Goal: Information Seeking & Learning: Learn about a topic

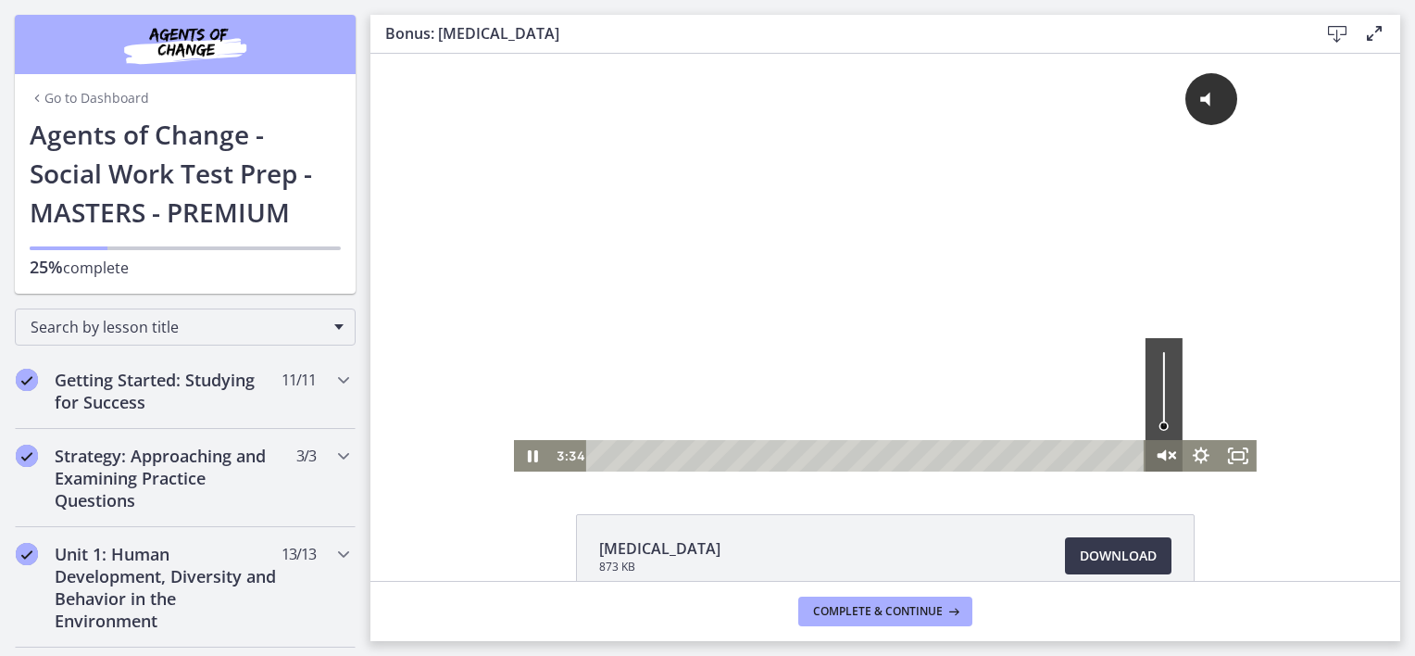
click at [1169, 456] on icon "Unmute" at bounding box center [1172, 455] width 6 height 6
click at [989, 345] on div at bounding box center [885, 263] width 743 height 418
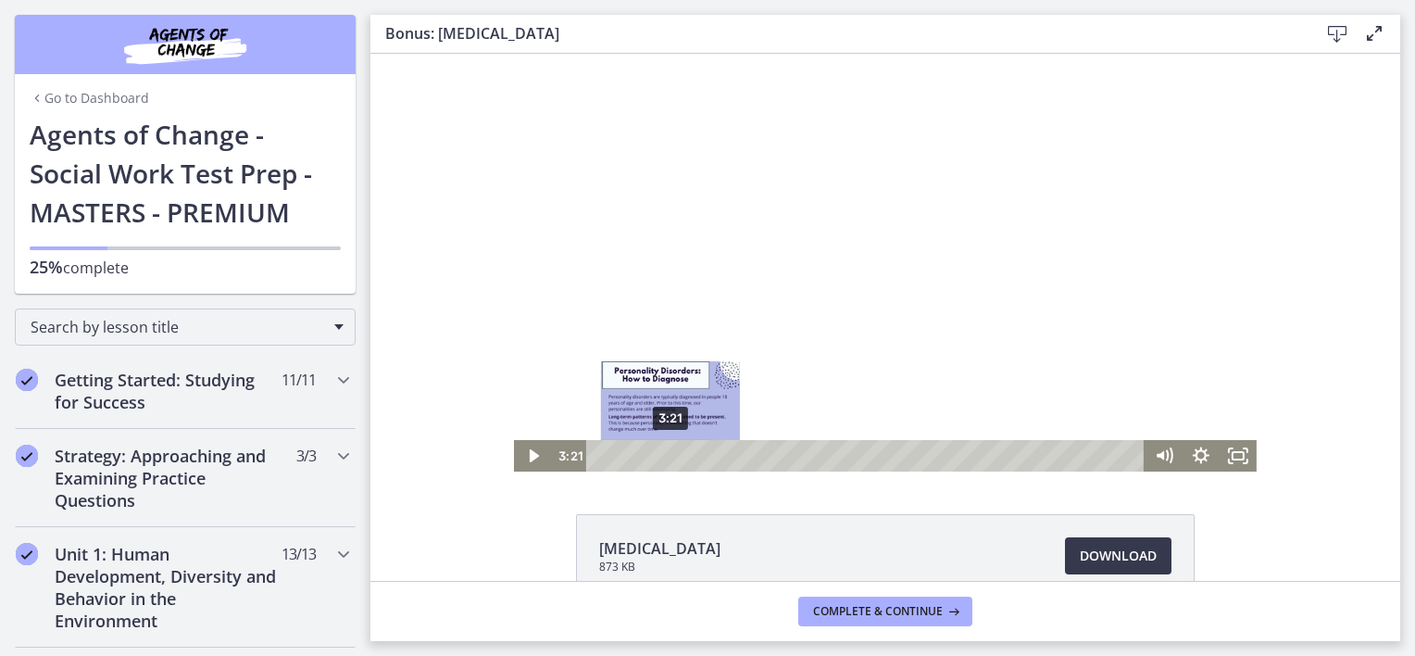
click at [663, 453] on div "3:21" at bounding box center [868, 455] width 536 height 31
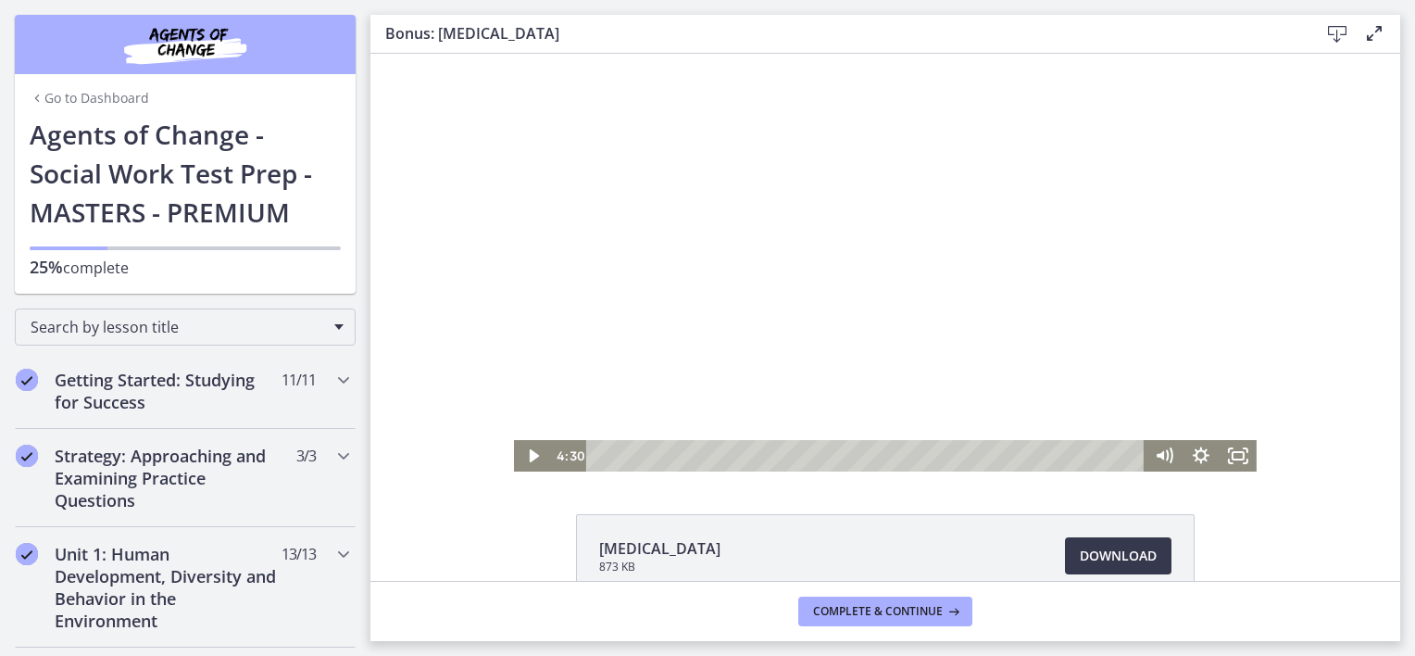
click at [815, 304] on div at bounding box center [885, 263] width 743 height 418
click at [735, 213] on div at bounding box center [885, 263] width 743 height 418
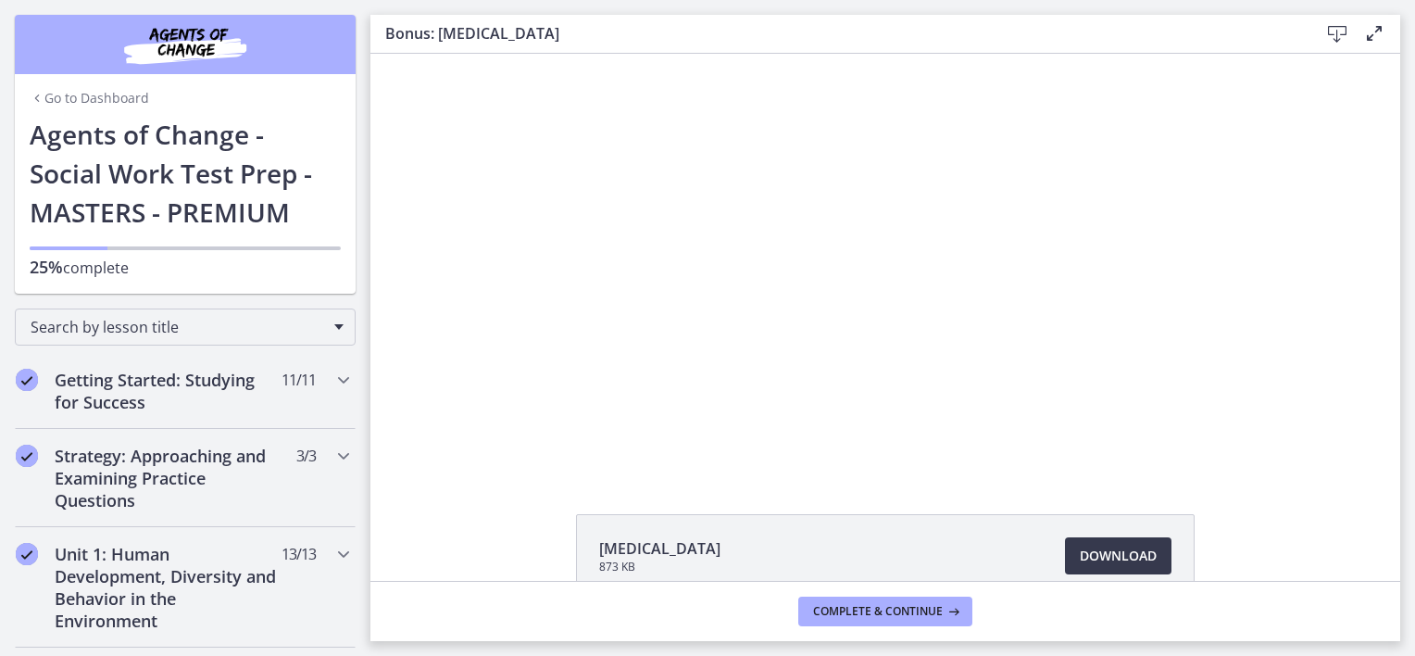
click at [735, 213] on div at bounding box center [885, 263] width 743 height 418
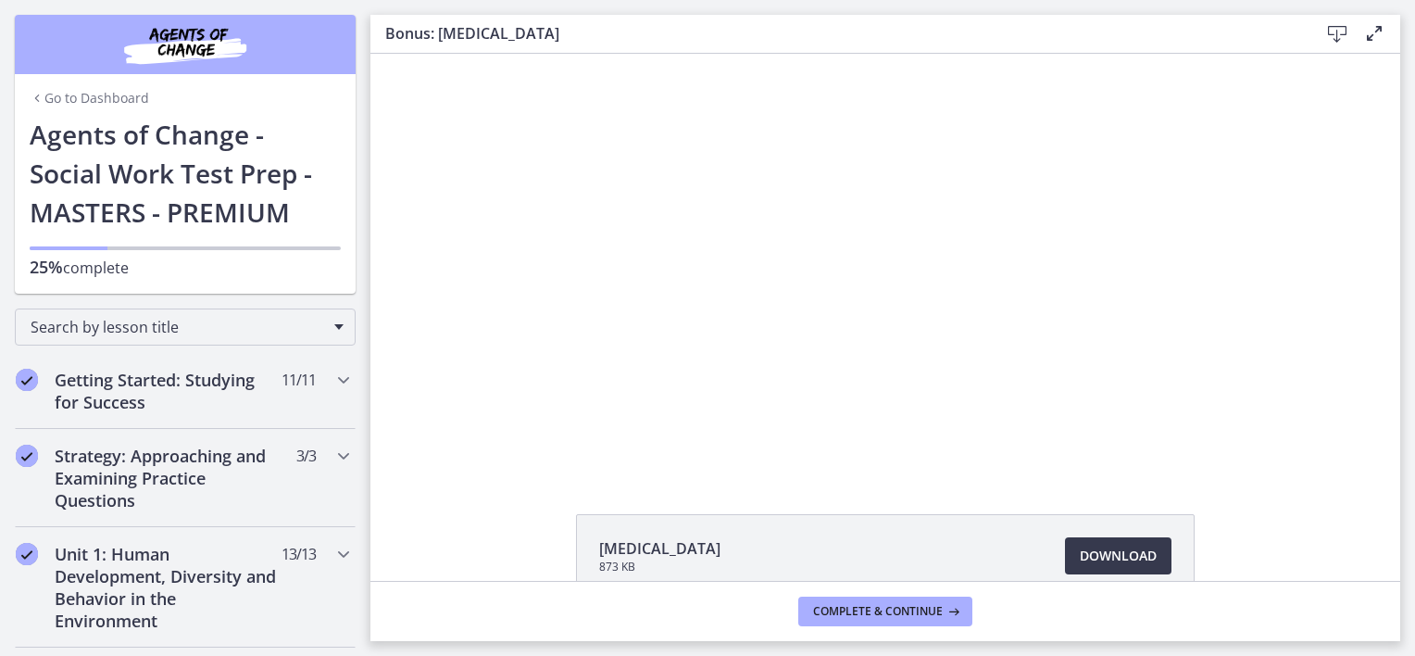
click at [735, 213] on div at bounding box center [885, 263] width 743 height 418
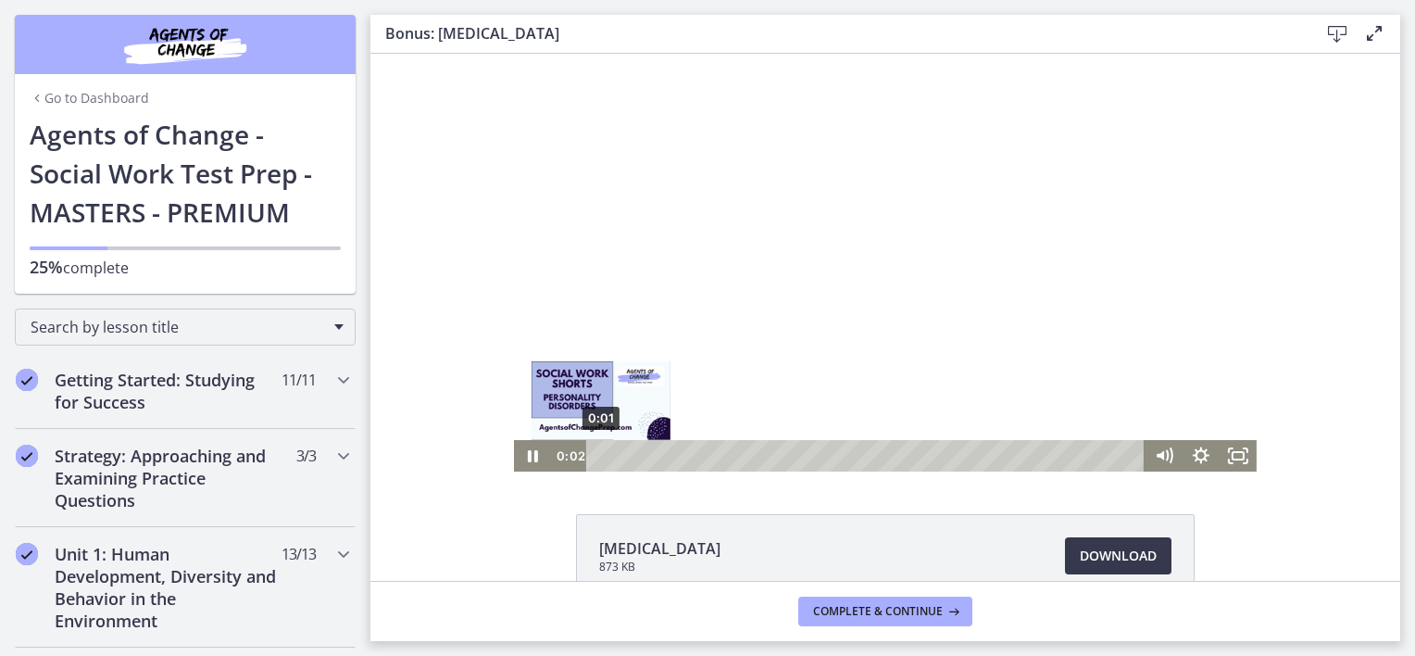
click at [600, 456] on div "0:01" at bounding box center [868, 455] width 536 height 31
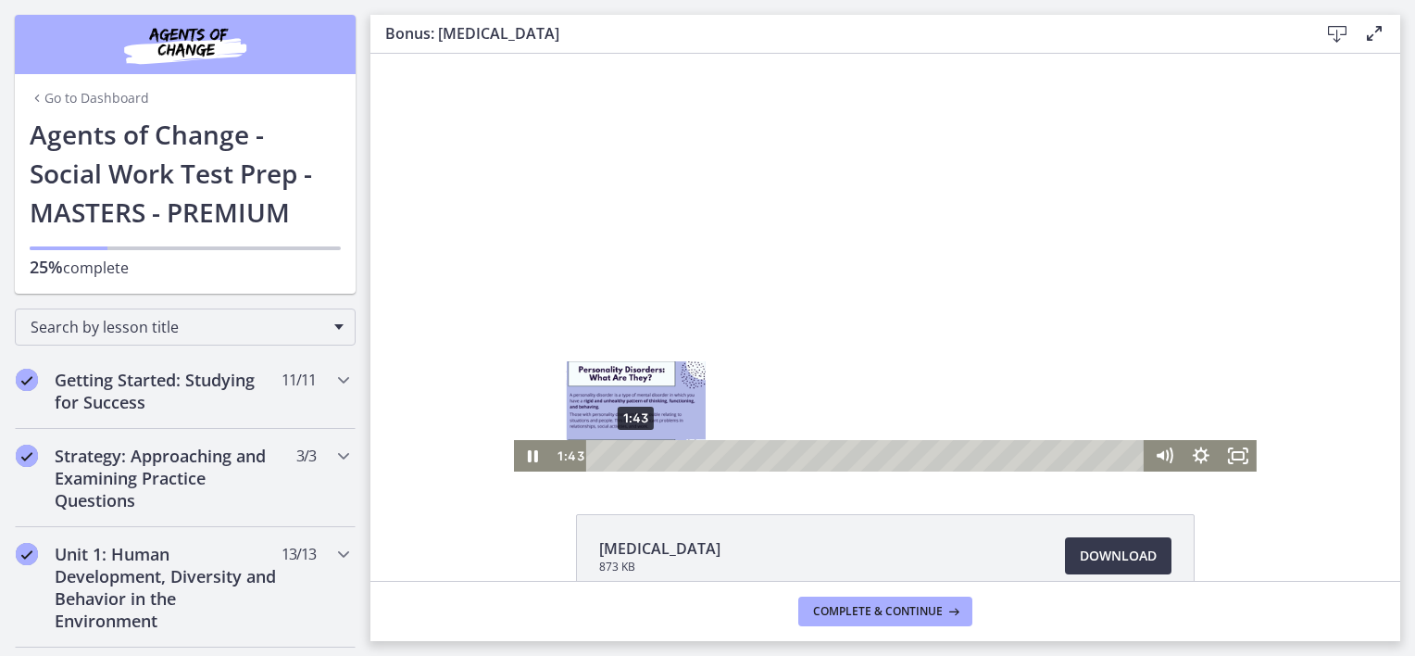
click at [629, 454] on div "1:43" at bounding box center [868, 455] width 536 height 31
click at [649, 390] on div at bounding box center [885, 263] width 743 height 418
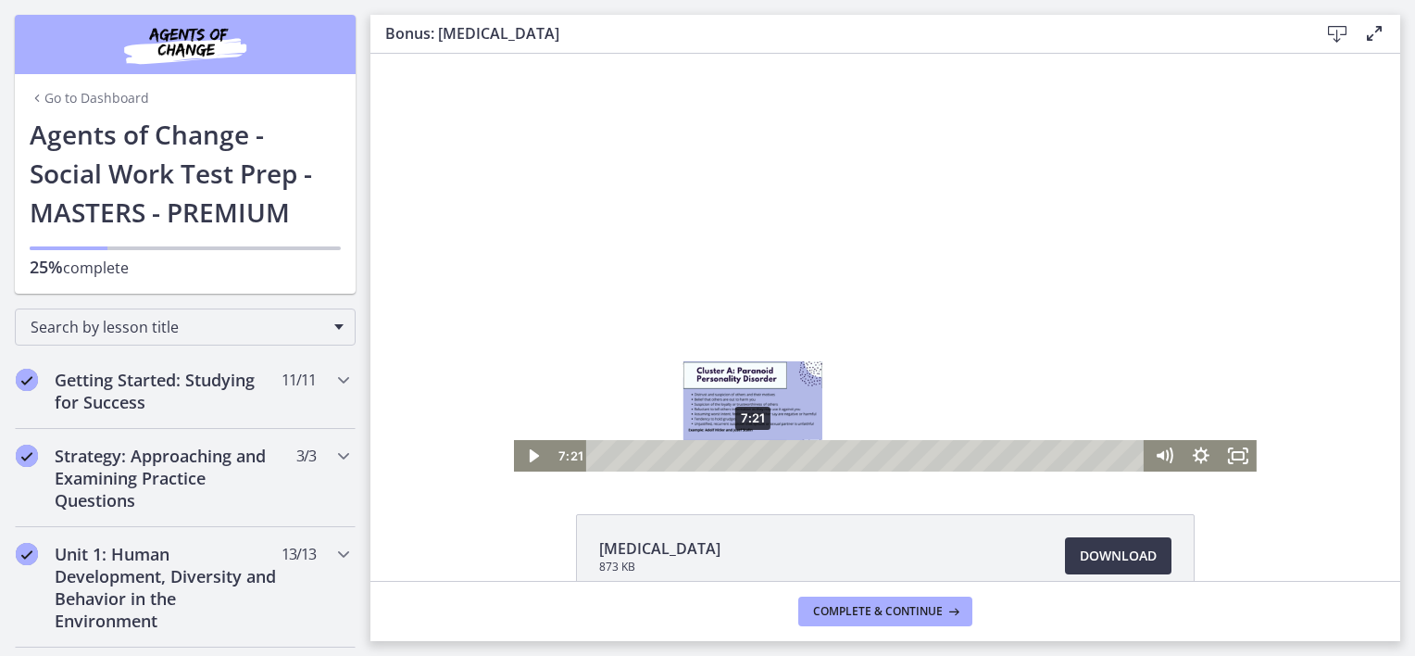
click at [746, 456] on div "7:21" at bounding box center [868, 455] width 536 height 31
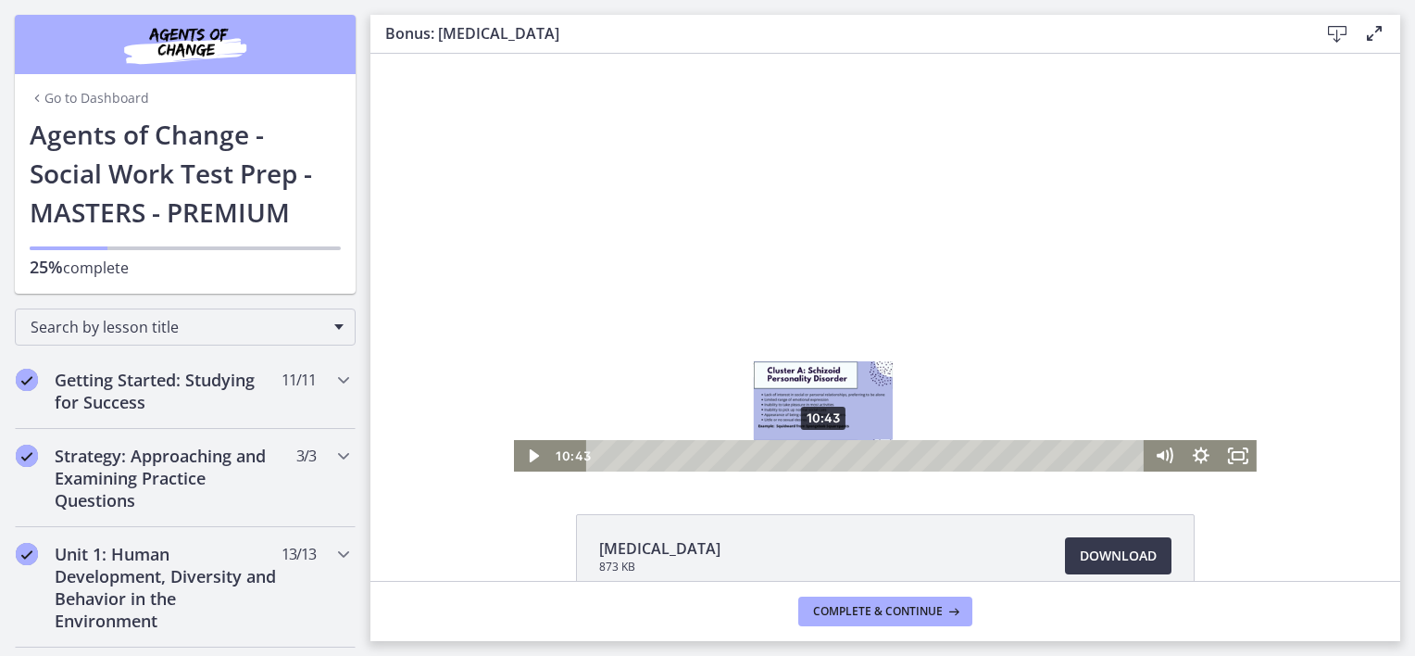
click at [817, 456] on div "10:43" at bounding box center [868, 455] width 536 height 31
click at [835, 430] on div at bounding box center [885, 263] width 743 height 418
click at [830, 454] on div "11:20" at bounding box center [868, 455] width 536 height 31
click at [815, 456] on div "10:38" at bounding box center [868, 455] width 536 height 31
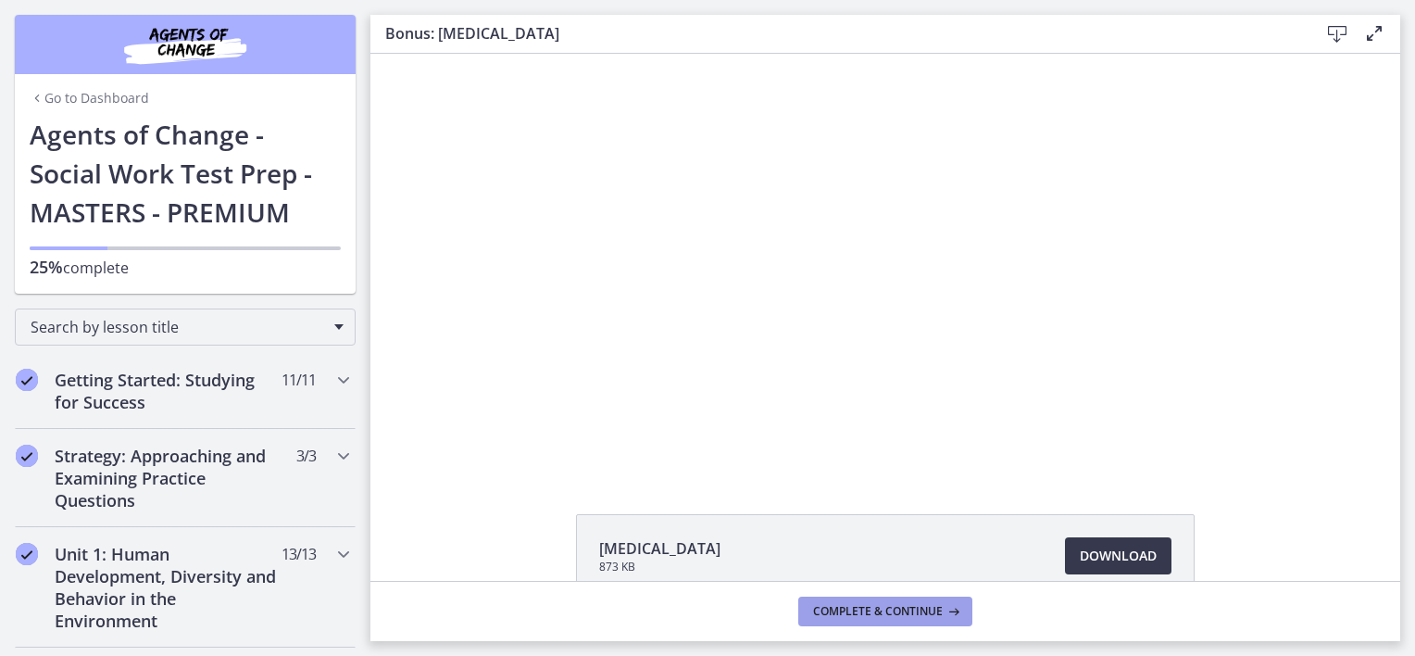
click at [873, 607] on span "Complete & continue" at bounding box center [878, 611] width 130 height 15
click at [882, 611] on span "Complete & continue" at bounding box center [878, 611] width 130 height 15
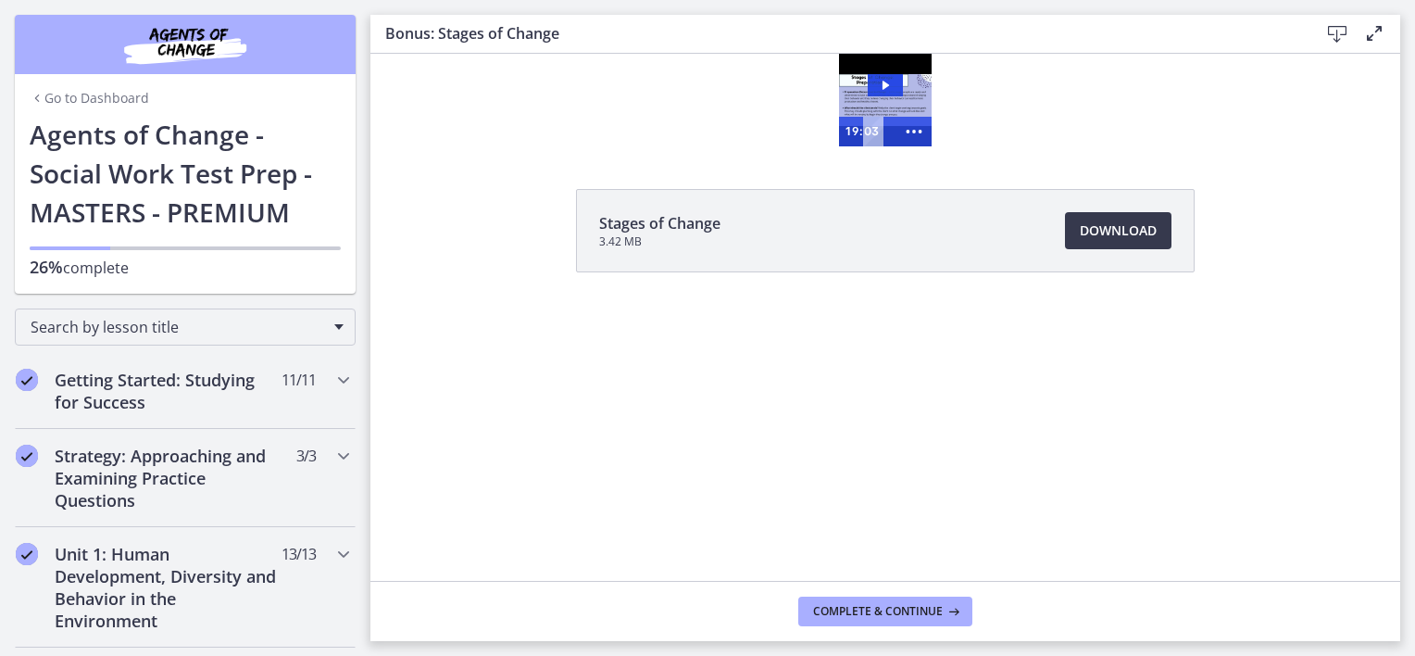
click at [753, 136] on div "Click for sound @keyframes VOLUME_SMALL_WAVE_FLASH { 0% { opacity: 0; } 33% { o…" at bounding box center [885, 100] width 1030 height 93
click at [881, 83] on icon "Play Video: cls569grkbac72sj77a0.mp4" at bounding box center [885, 85] width 35 height 22
click at [917, 130] on icon "Show more buttons" at bounding box center [914, 131] width 43 height 35
click at [881, 135] on rect "Fullscreen" at bounding box center [878, 131] width 13 height 8
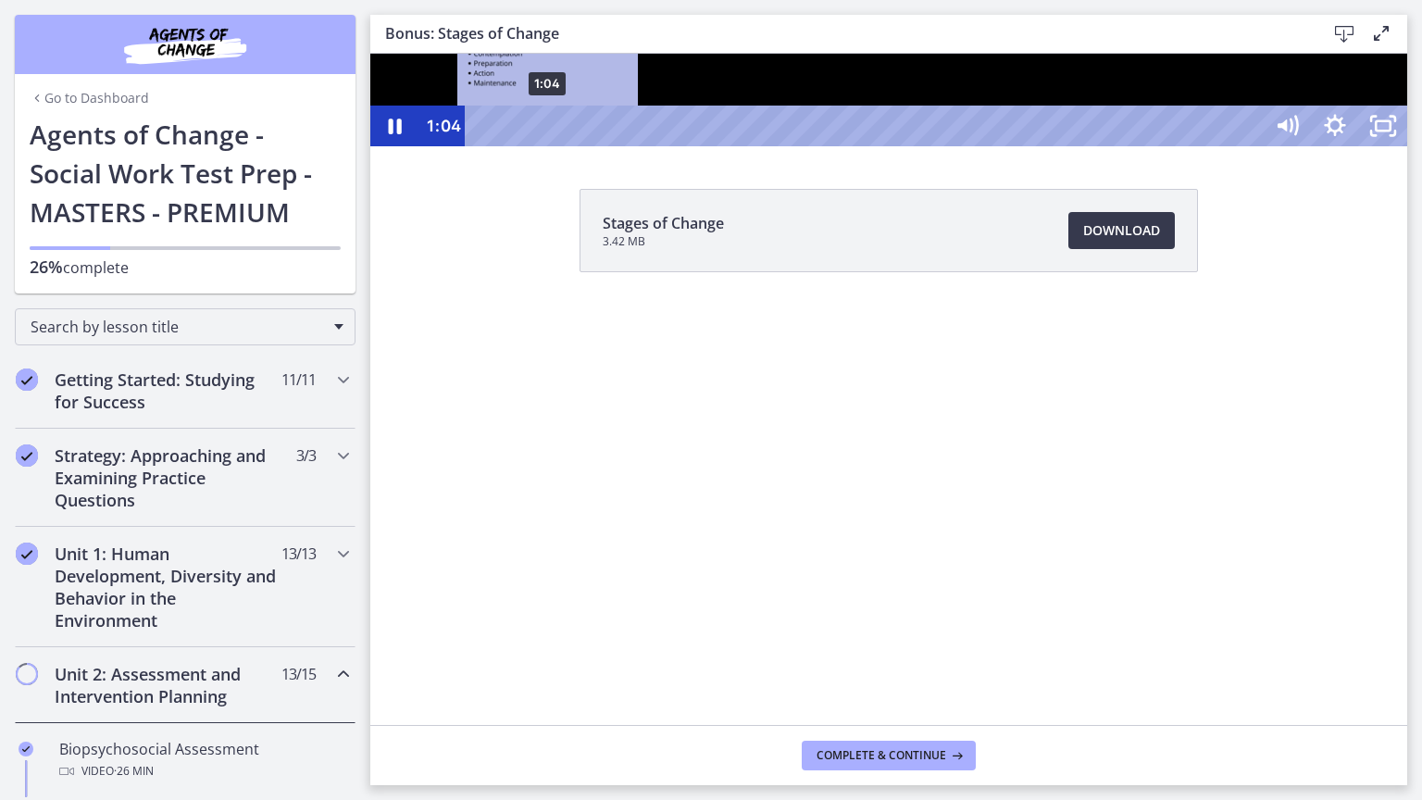
click at [548, 146] on div "1:04" at bounding box center [866, 126] width 769 height 41
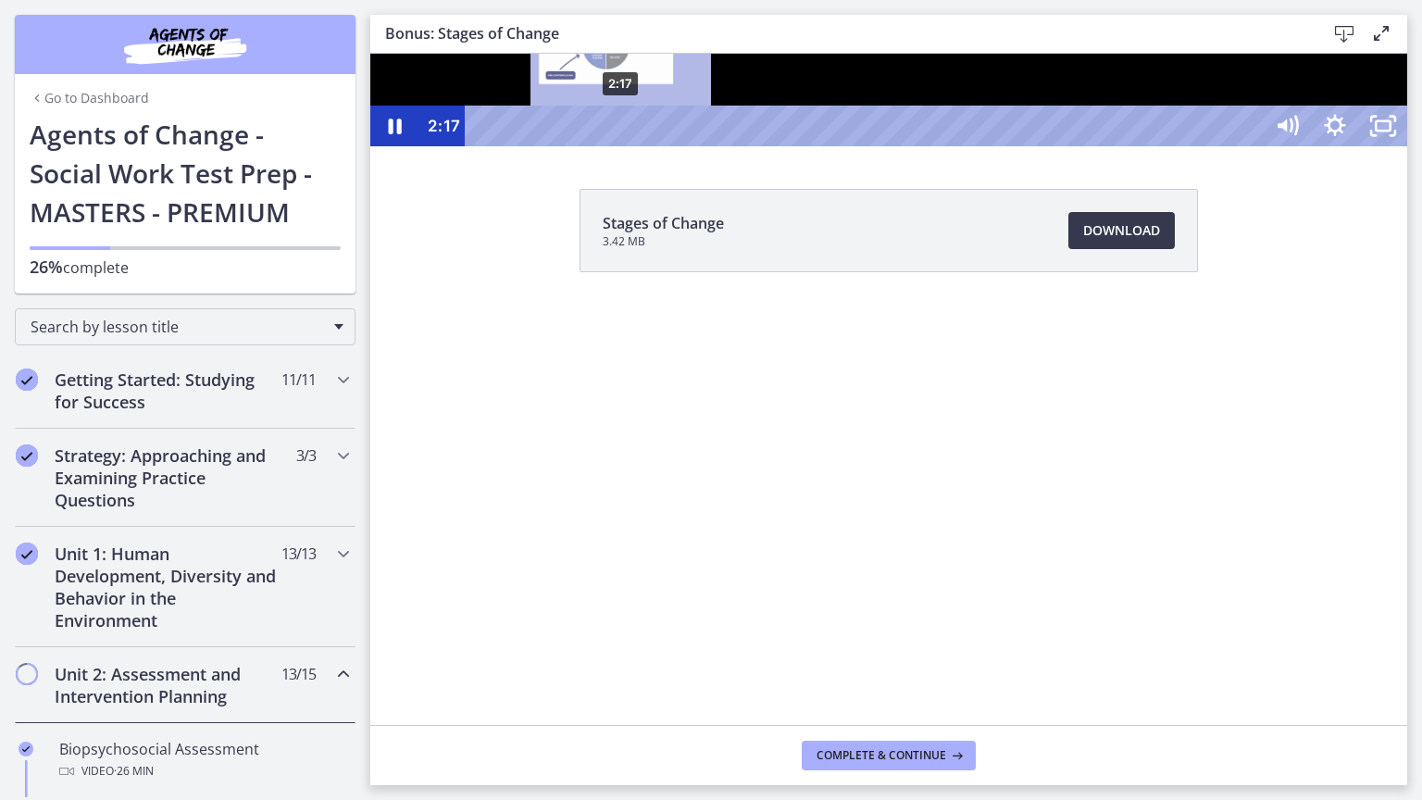
click at [621, 146] on div "2:17" at bounding box center [866, 126] width 769 height 41
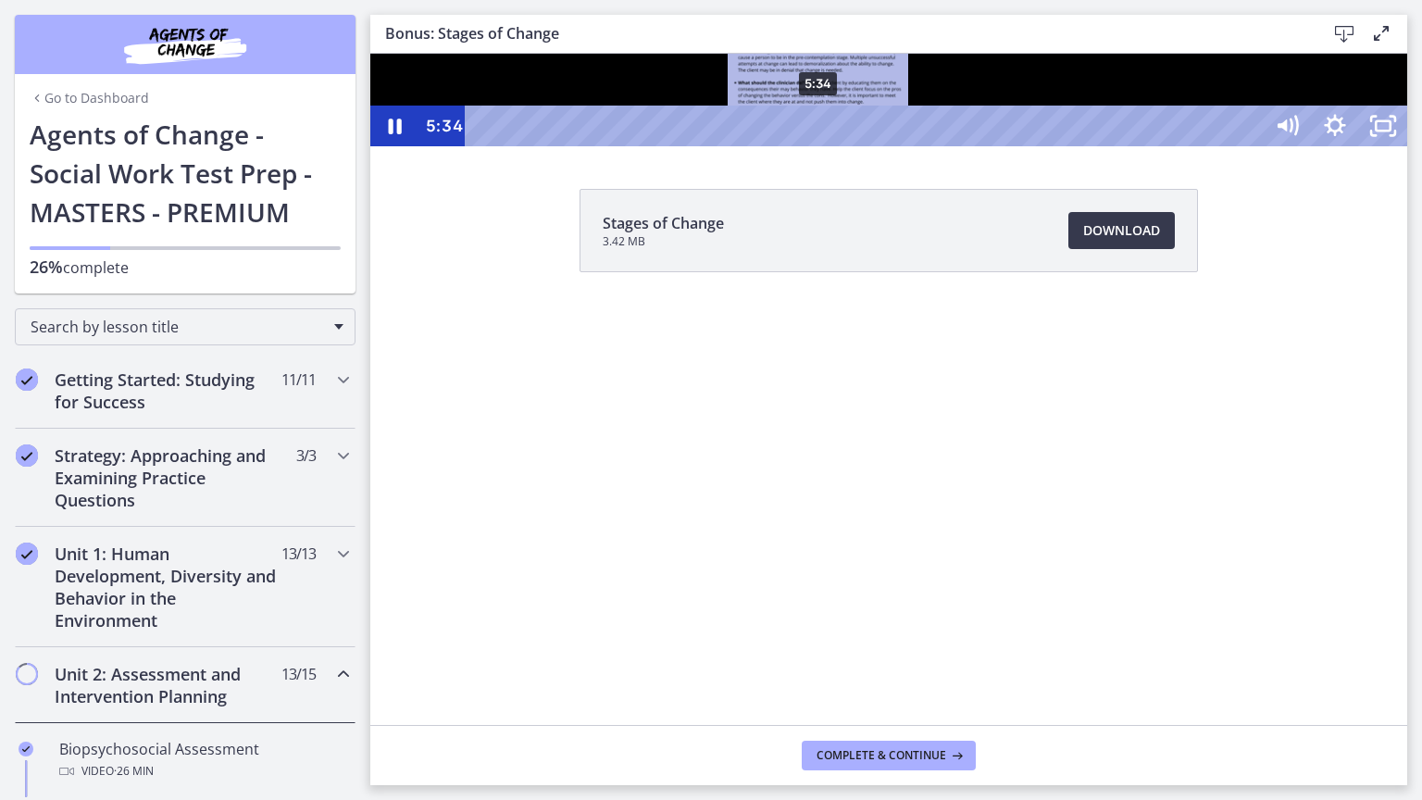
click at [819, 146] on div "5:34" at bounding box center [866, 126] width 769 height 41
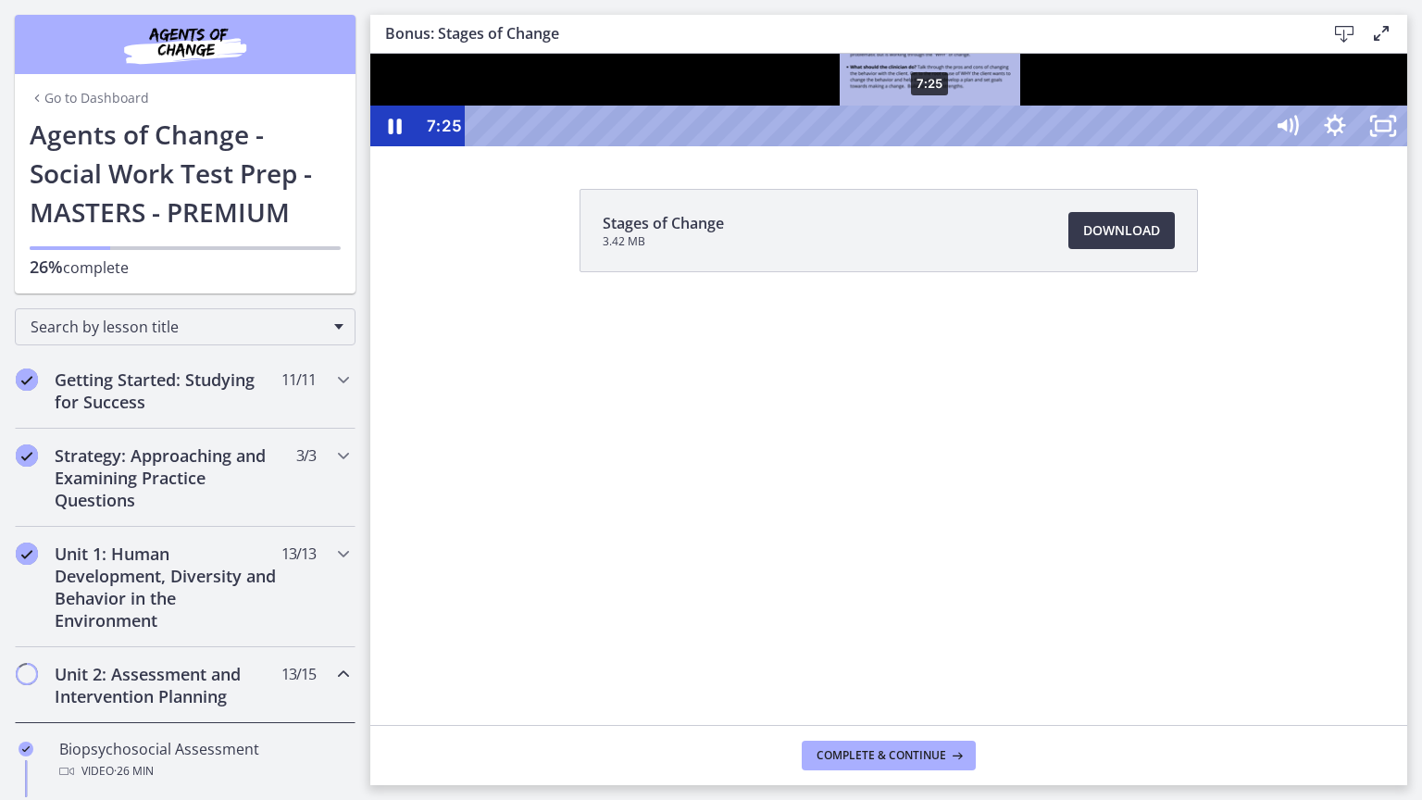
click at [932, 146] on div "7:25" at bounding box center [866, 126] width 769 height 41
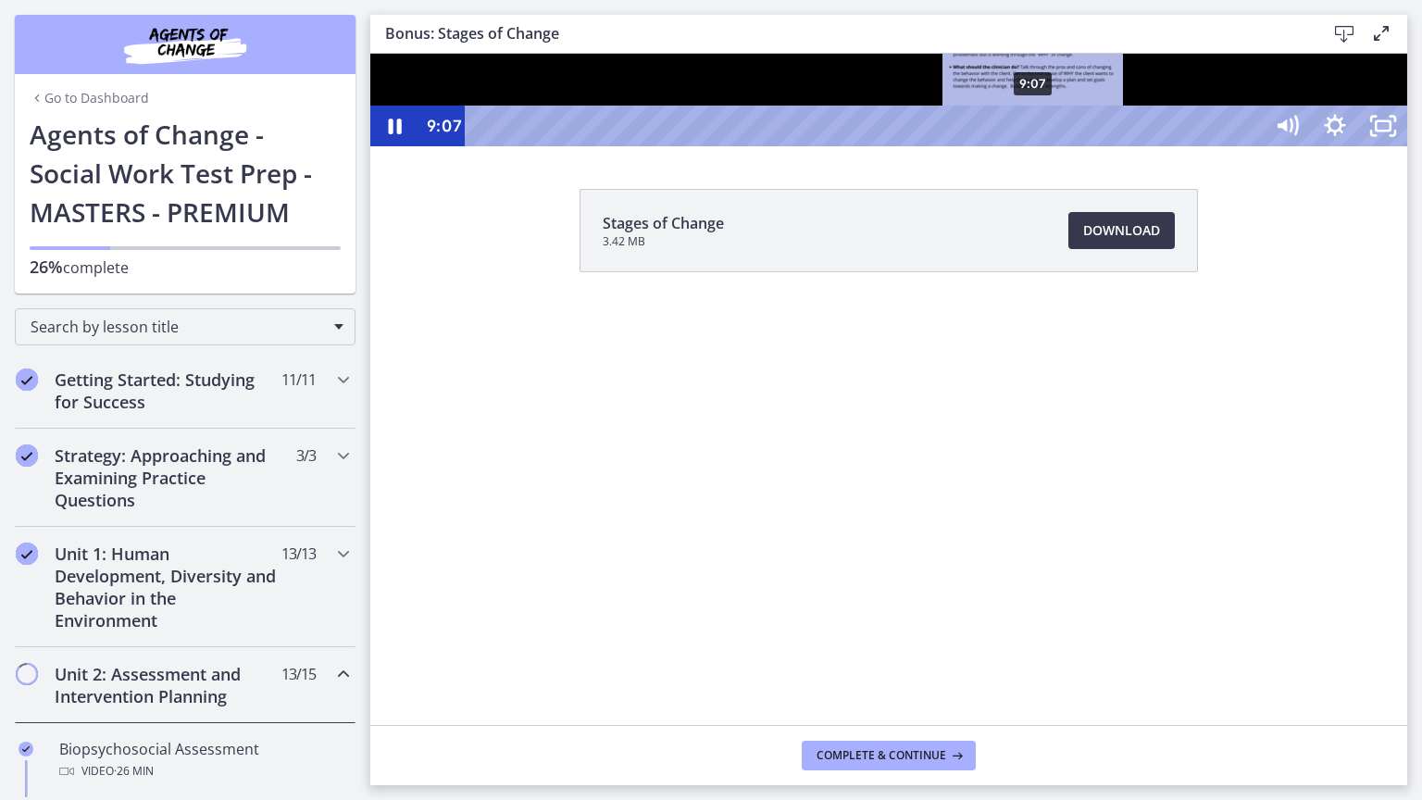
click at [1034, 146] on div "9:07" at bounding box center [866, 126] width 769 height 41
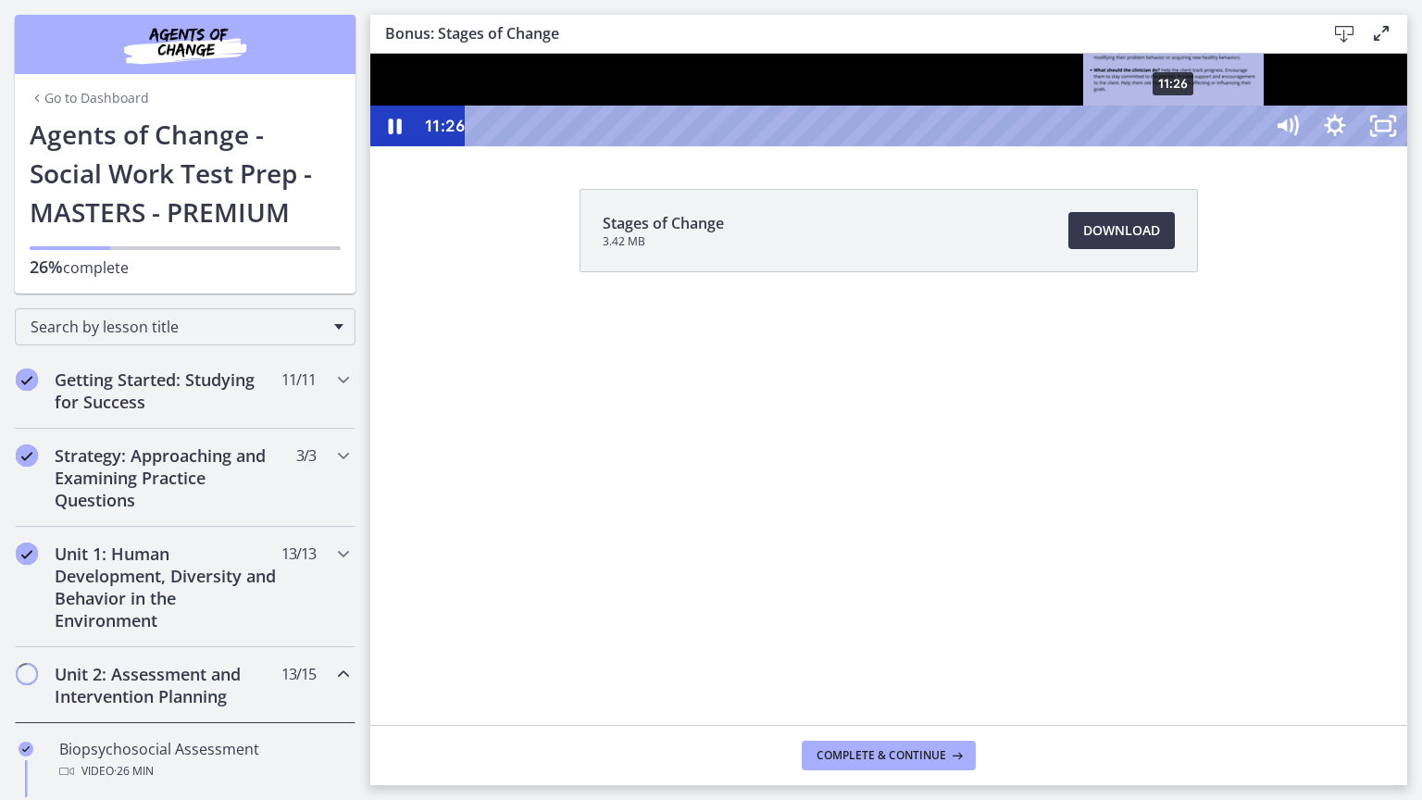
click at [1175, 146] on div "11:26" at bounding box center [866, 126] width 769 height 41
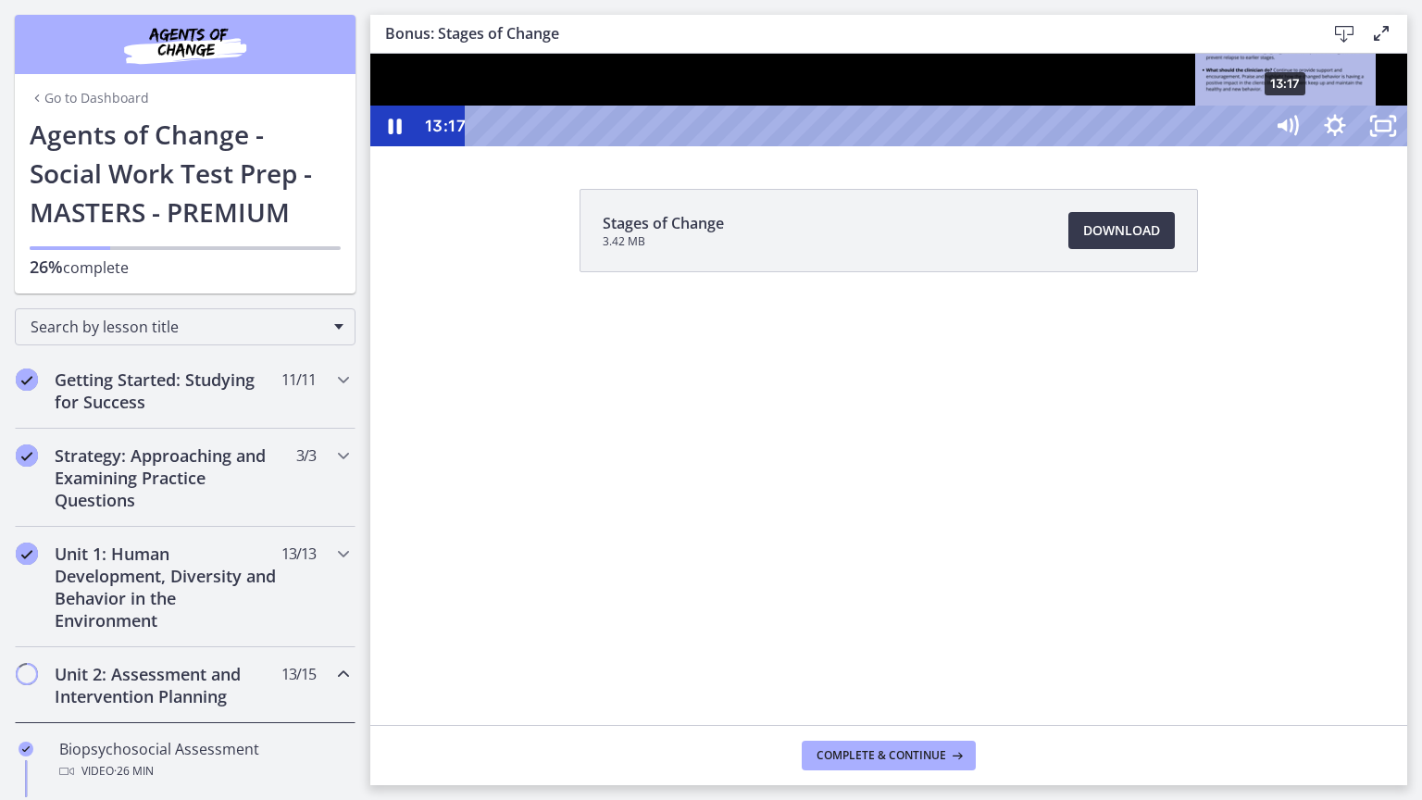
click at [1251, 146] on div "13:17" at bounding box center [866, 126] width 769 height 41
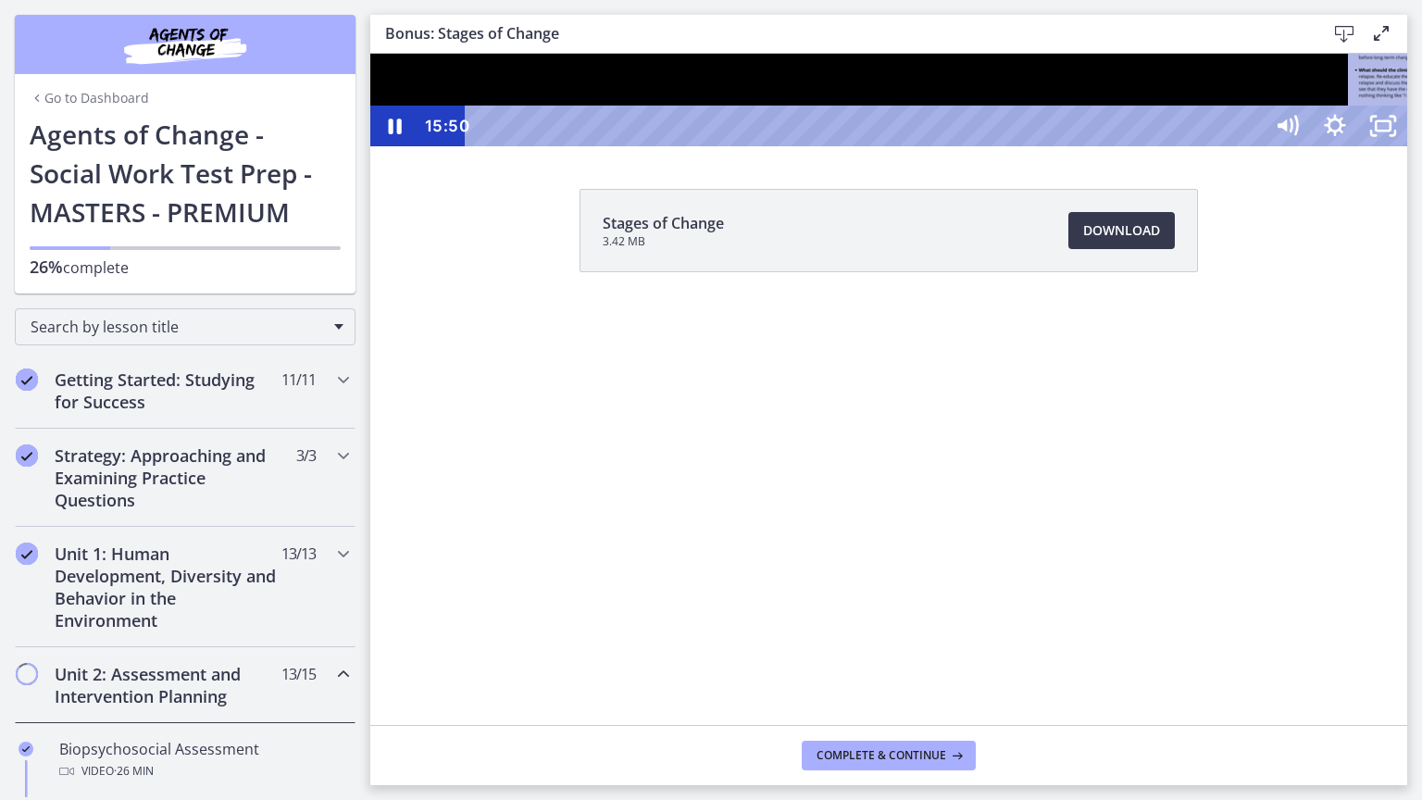
click at [1251, 146] on div "15:50" at bounding box center [866, 126] width 769 height 41
click at [1251, 146] on div "17:42" at bounding box center [866, 126] width 769 height 41
click at [1251, 146] on div "19:02" at bounding box center [866, 126] width 769 height 41
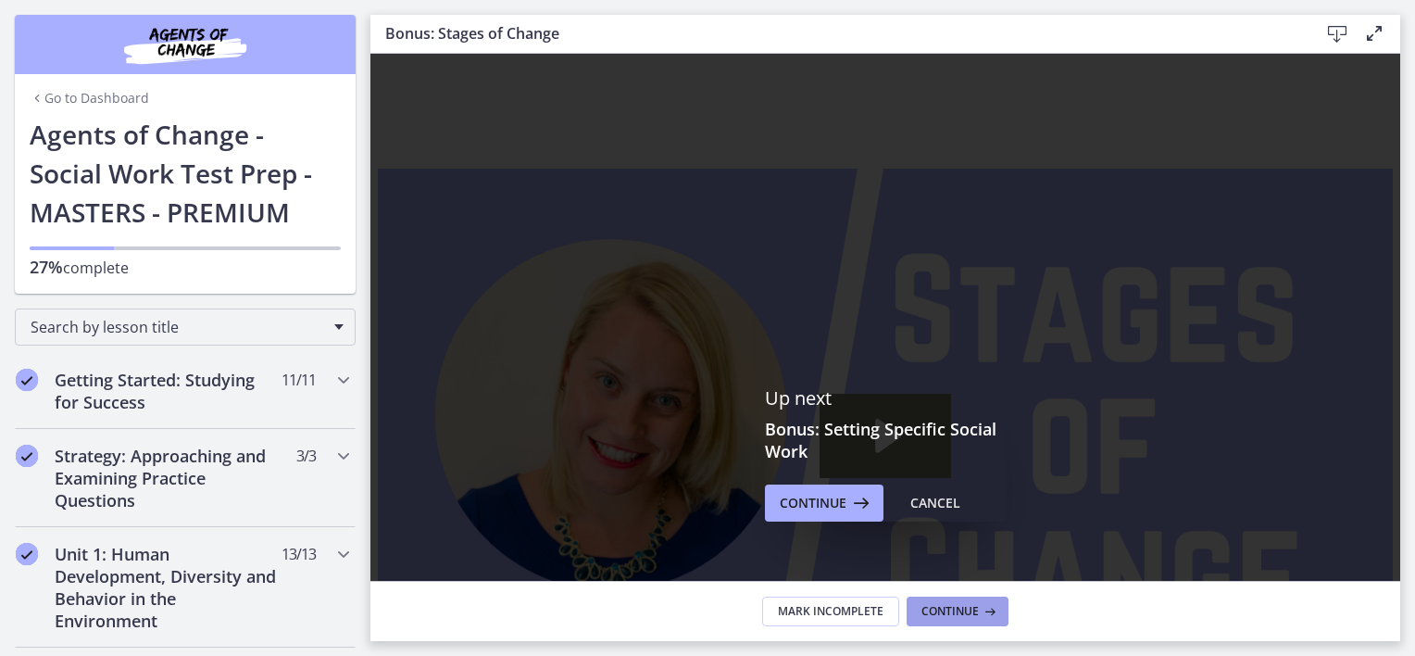
click at [941, 607] on span "Continue" at bounding box center [949, 611] width 57 height 15
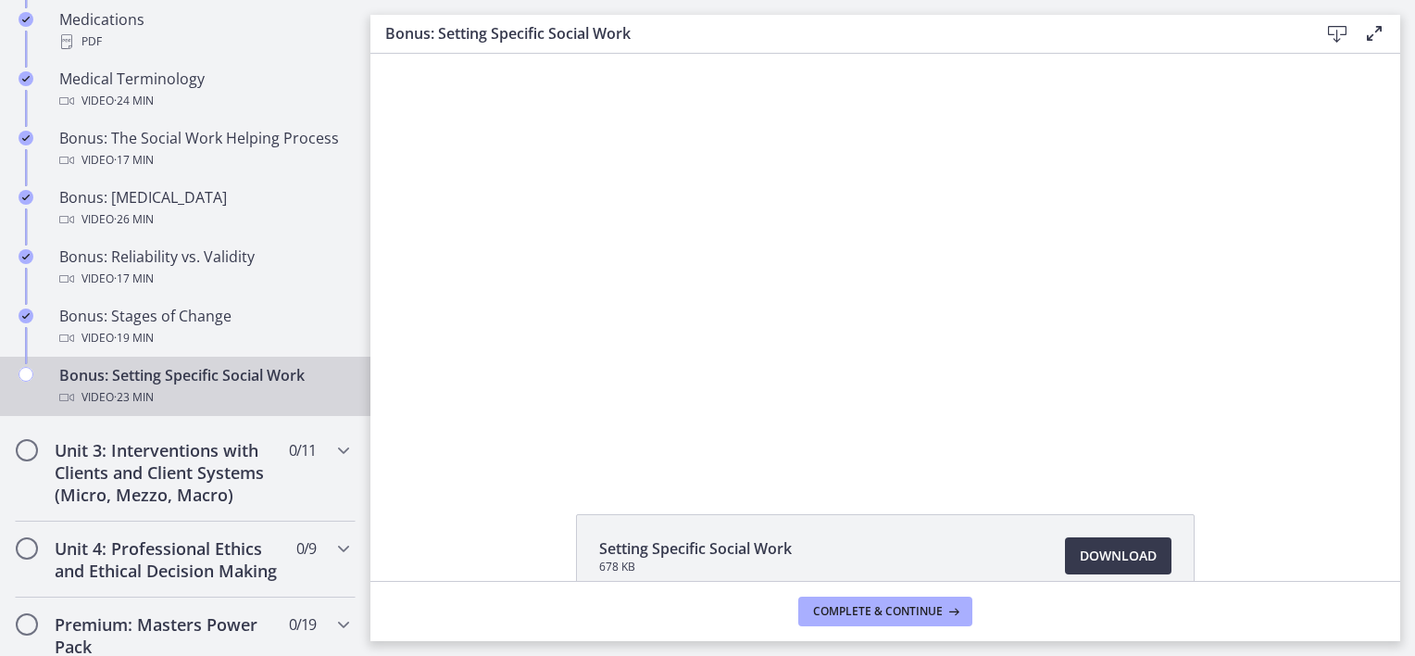
scroll to position [1426, 0]
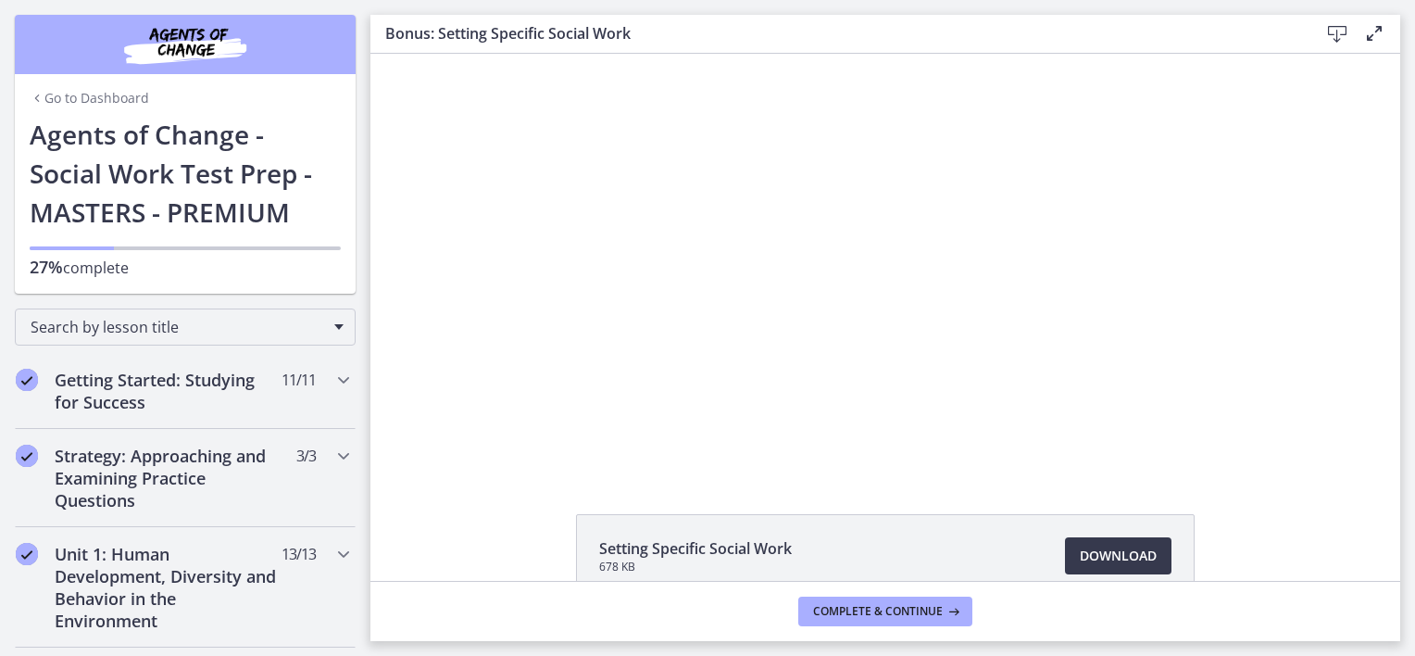
scroll to position [1426, 0]
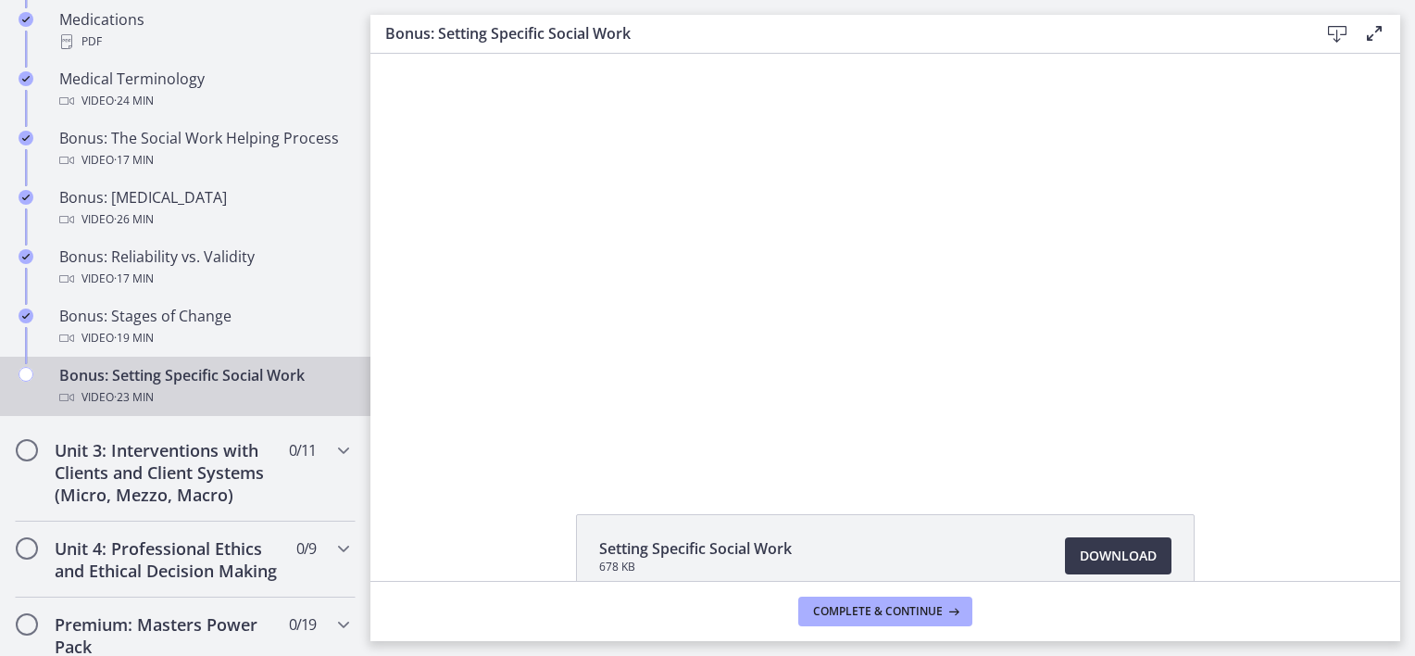
click at [491, 299] on div "Click for sound @keyframes VOLUME_SMALL_WAVE_FLASH { 0% { opacity: 0; } 33% { o…" at bounding box center [885, 263] width 1030 height 418
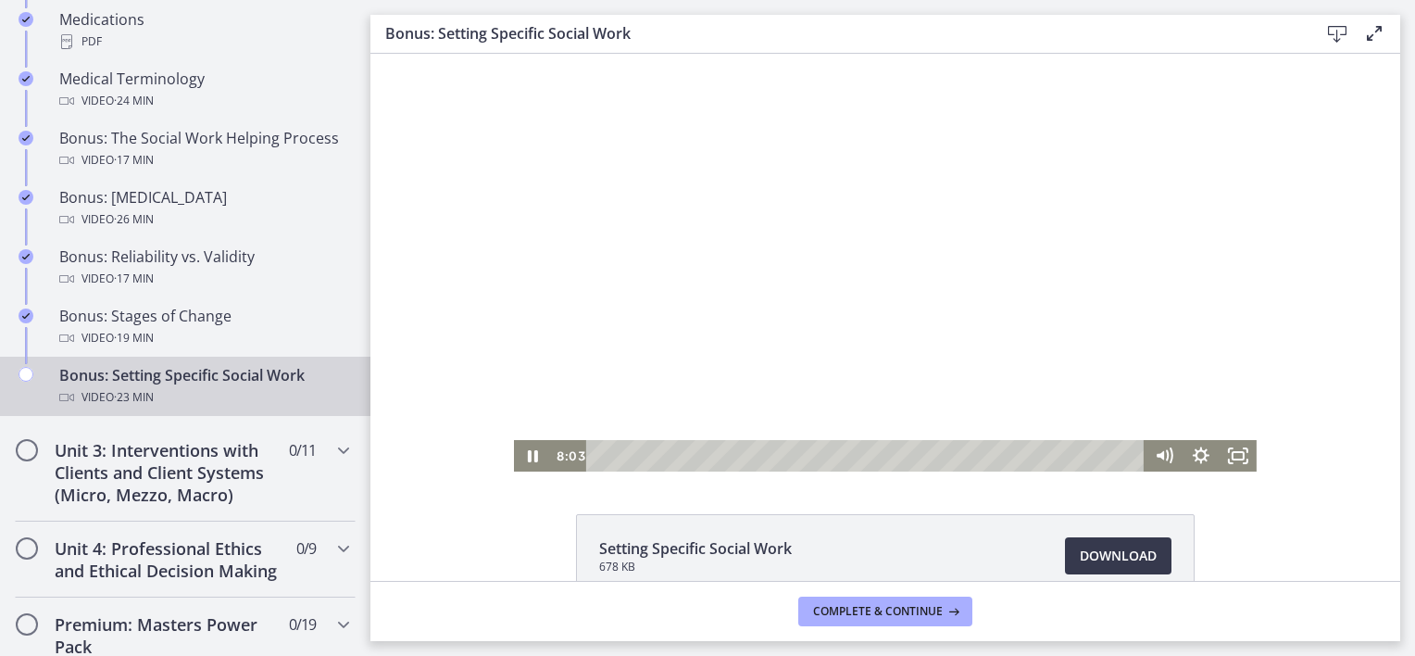
click at [689, 271] on div at bounding box center [885, 263] width 743 height 418
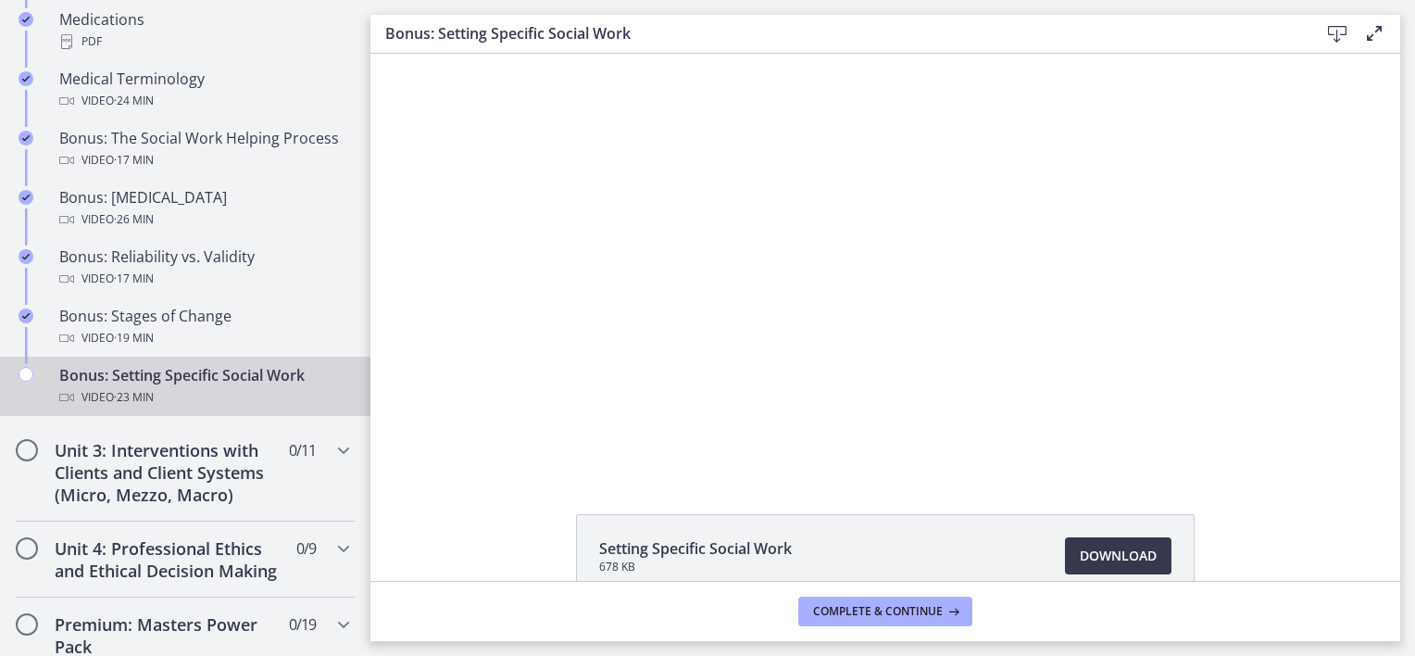
click at [689, 271] on div at bounding box center [885, 263] width 743 height 418
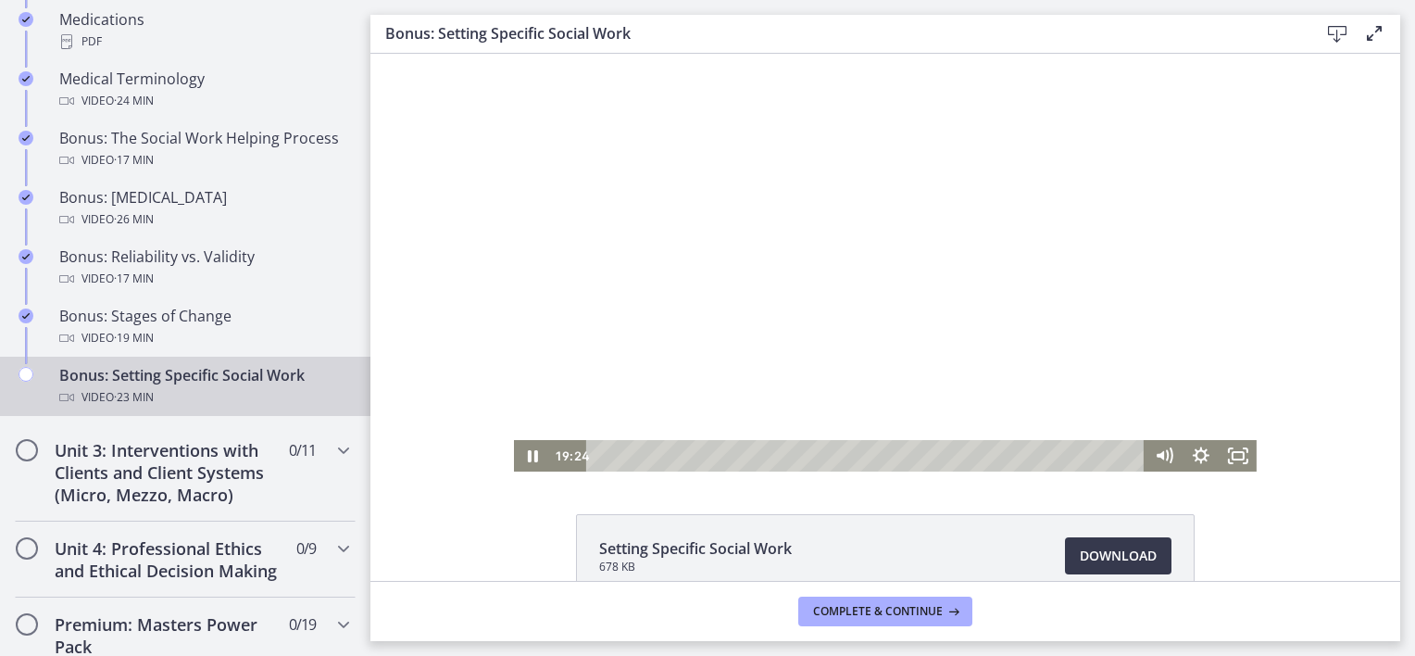
click at [780, 272] on div at bounding box center [885, 263] width 743 height 418
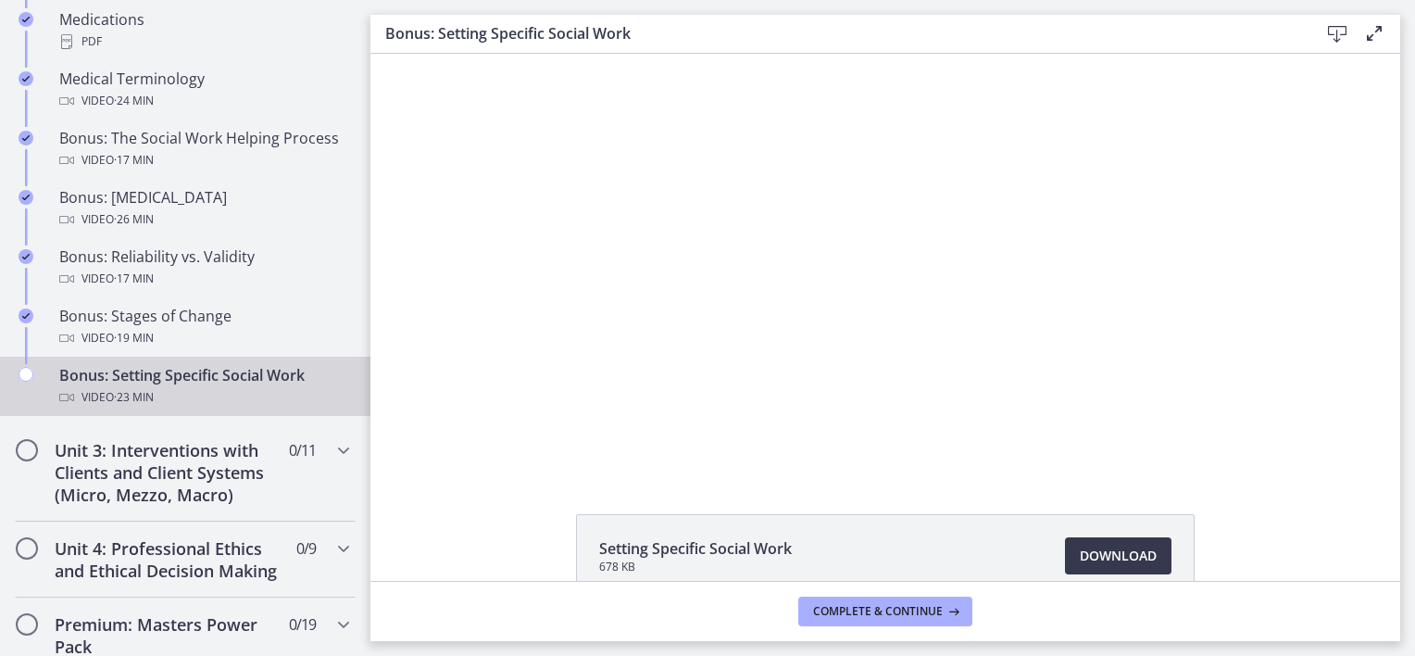
click at [780, 272] on div at bounding box center [885, 263] width 743 height 418
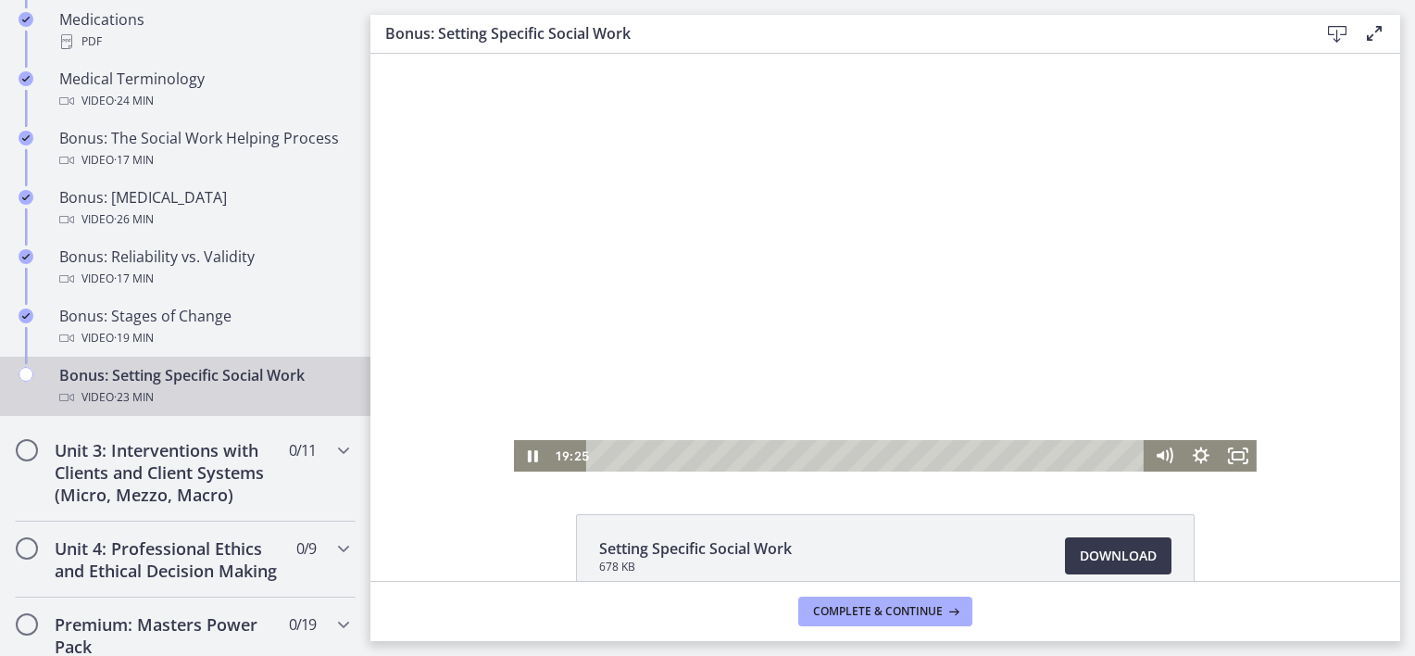
click at [780, 272] on div at bounding box center [885, 263] width 743 height 418
click at [802, 266] on div at bounding box center [885, 263] width 743 height 418
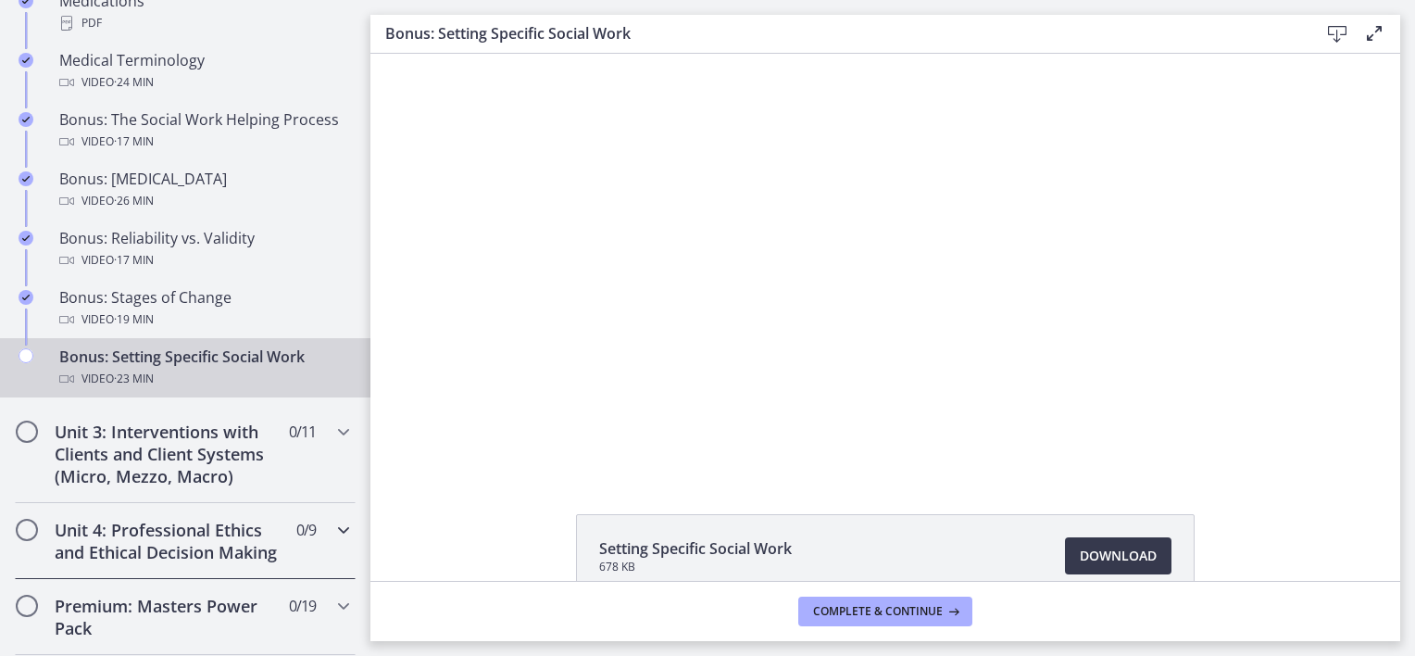
scroll to position [1443, 0]
click at [879, 602] on button "Complete & continue" at bounding box center [885, 611] width 174 height 30
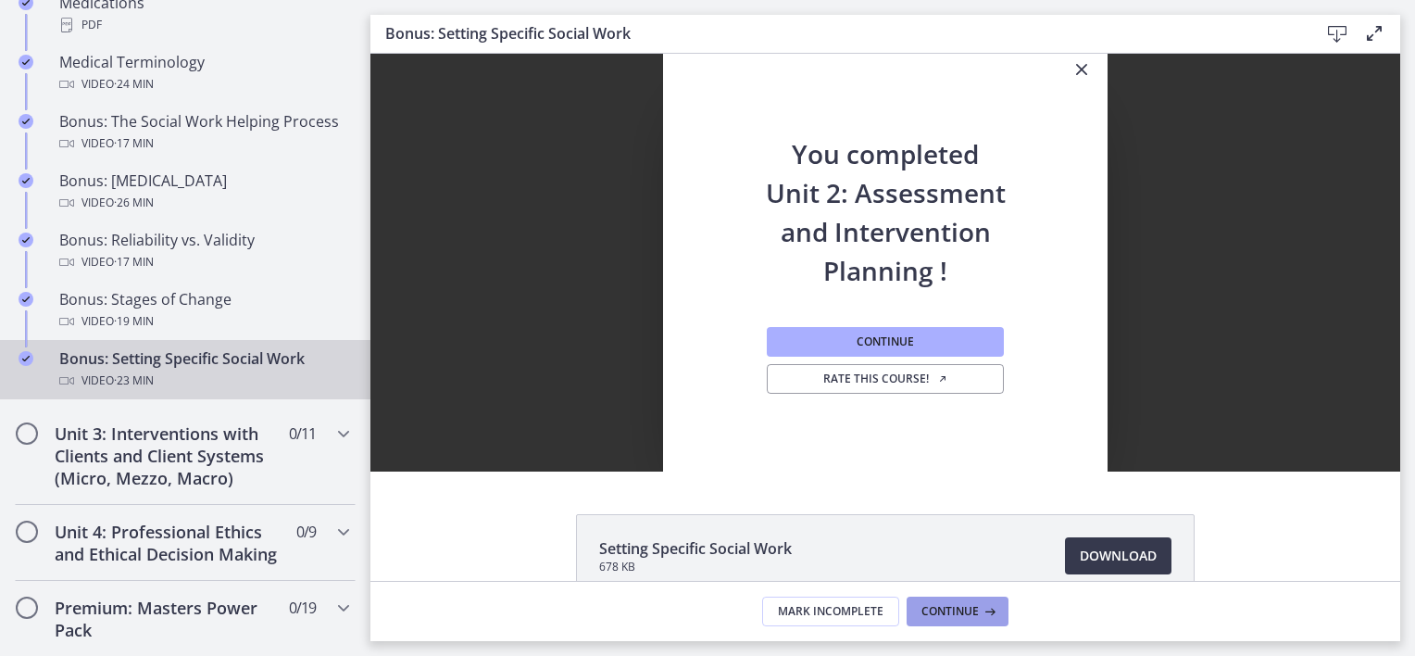
click at [951, 619] on button "Continue" at bounding box center [958, 611] width 102 height 30
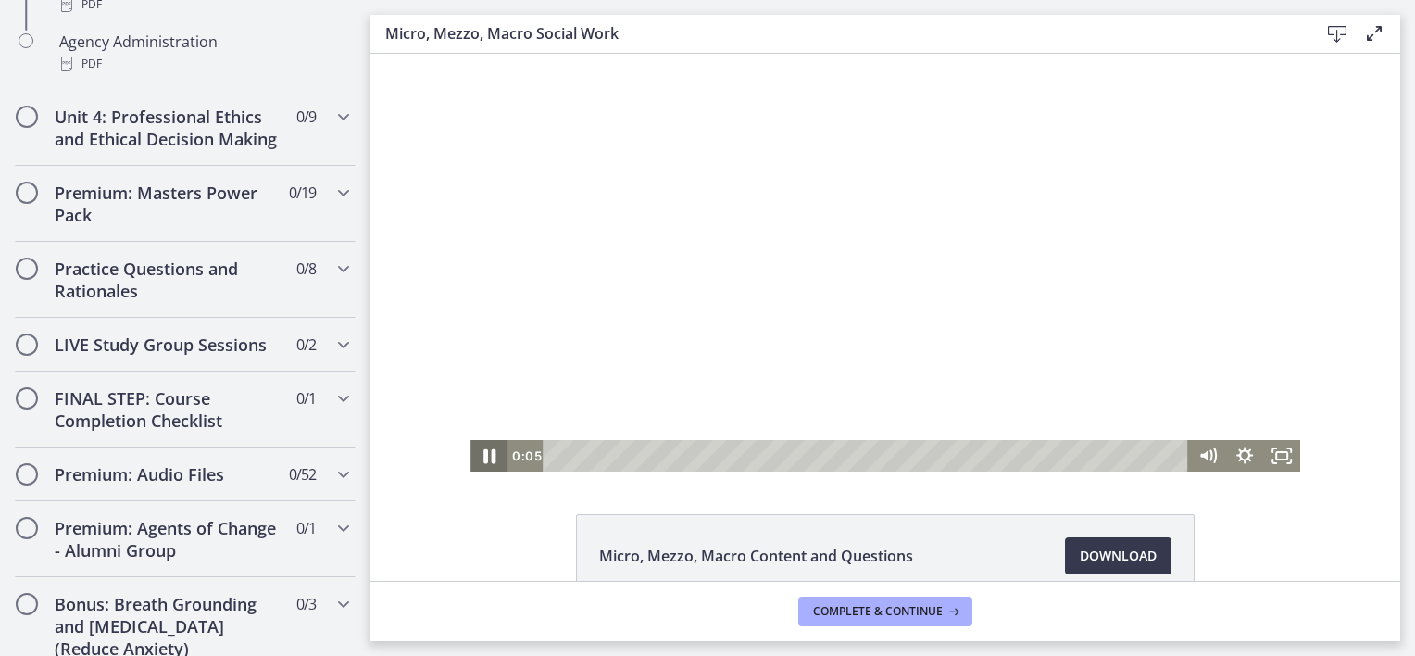
click at [486, 456] on icon "Pause" at bounding box center [489, 456] width 12 height 15
